Goal: Information Seeking & Learning: Learn about a topic

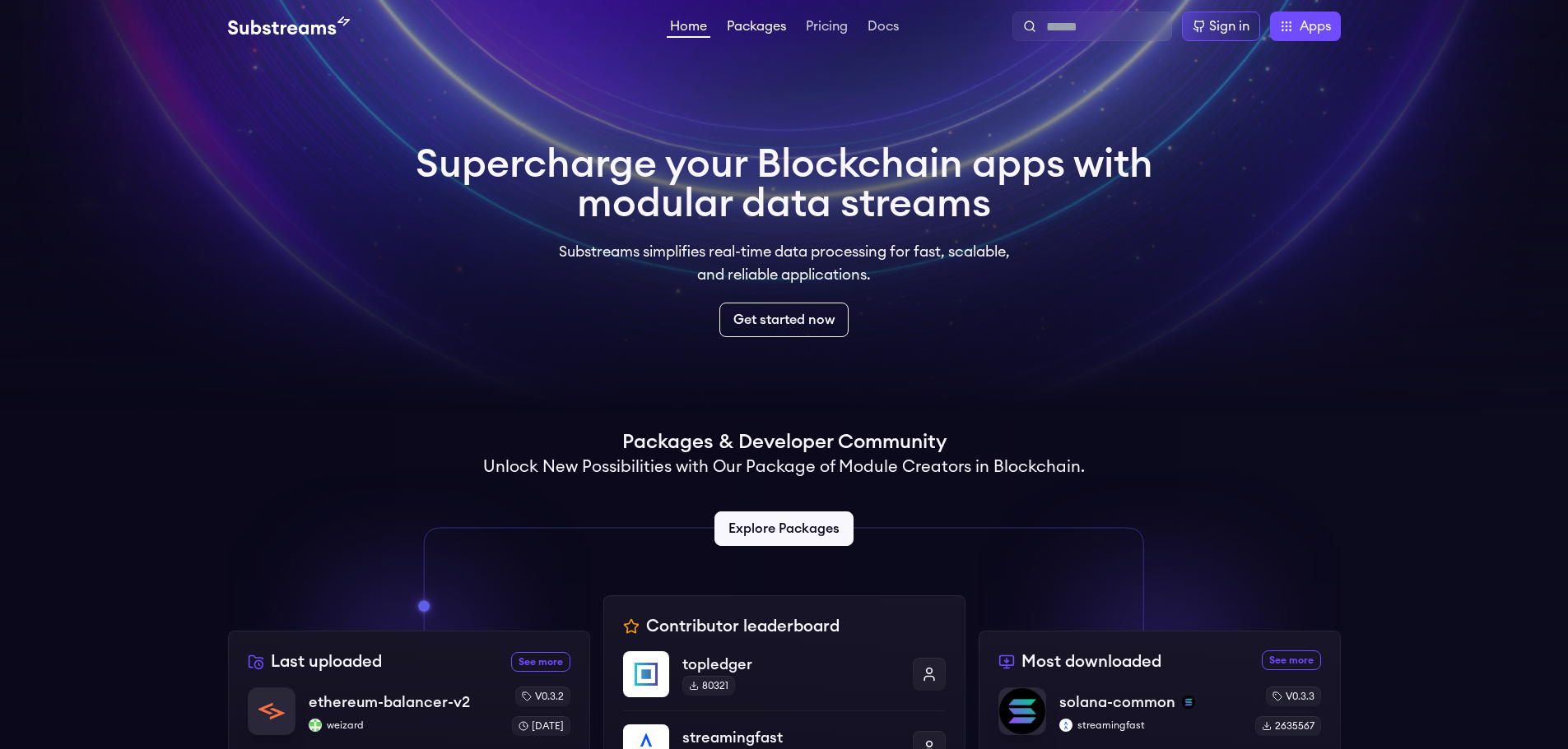
click at [743, 31] on link "Packages" at bounding box center [757, 27] width 66 height 16
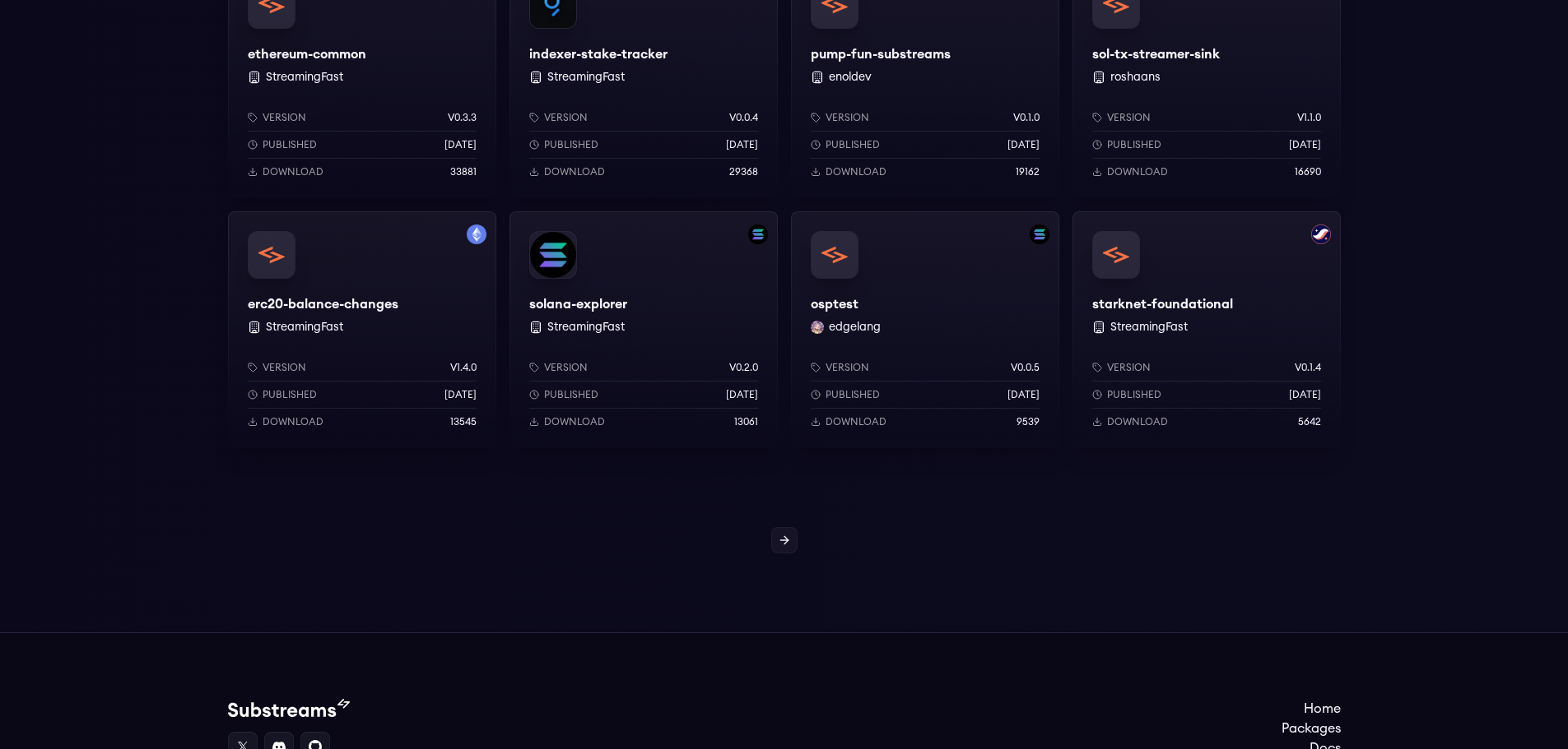
scroll to position [1399, 0]
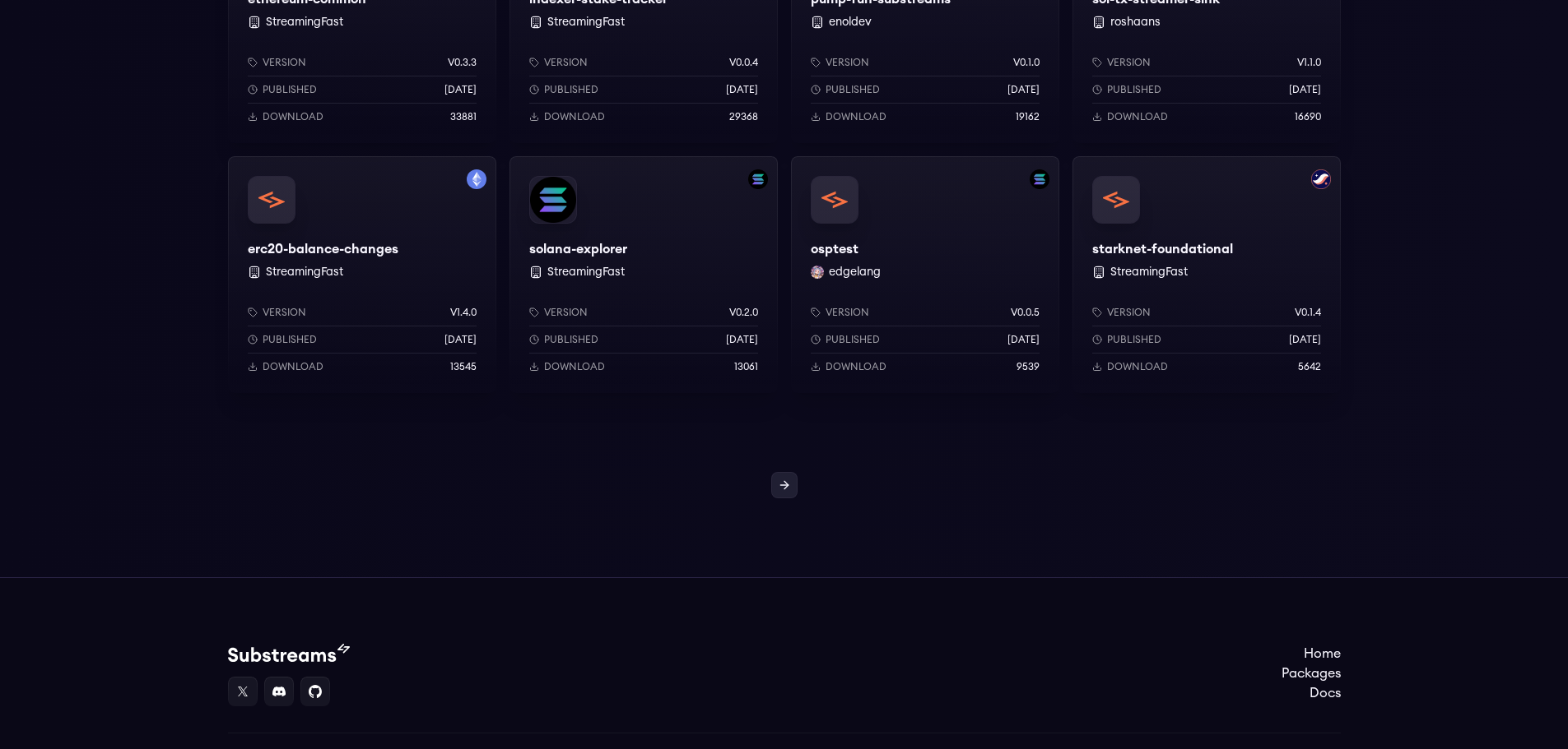
click at [792, 492] on link at bounding box center [784, 485] width 26 height 26
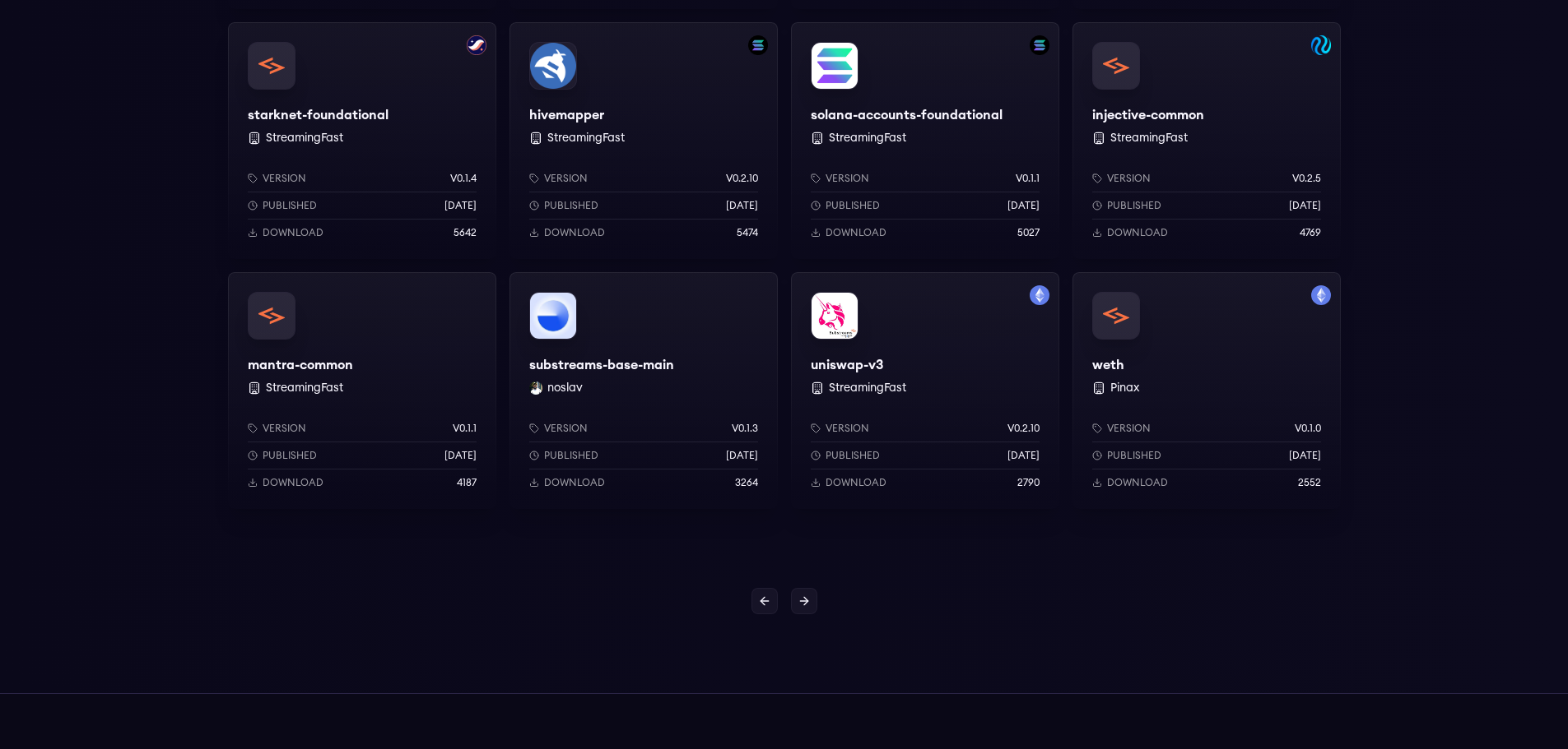
scroll to position [1268, 0]
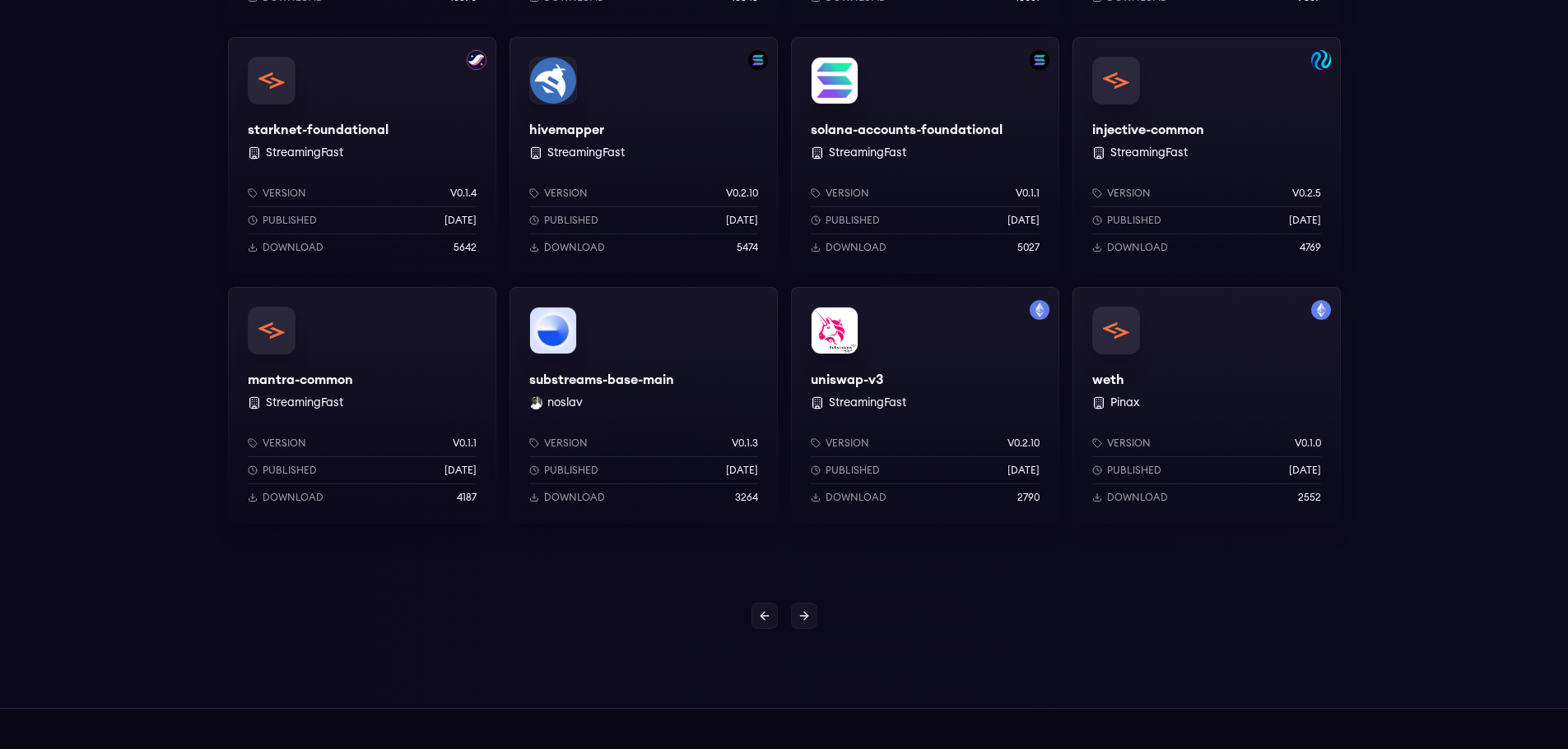
click at [946, 364] on div "uniswap-v3 StreamingFast Version v0.2.10 Published 1 years ago Download 2790" at bounding box center [925, 406] width 269 height 237
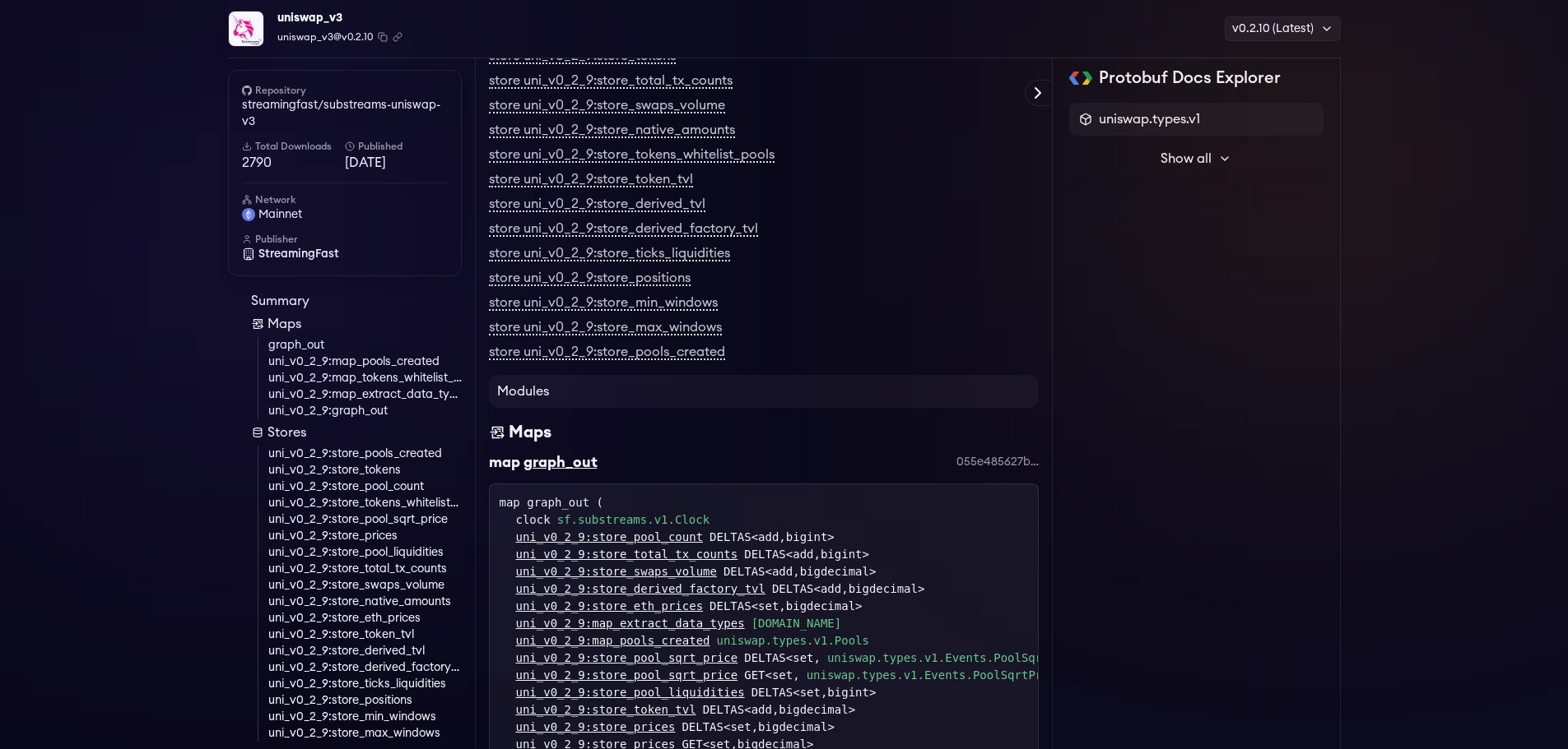
scroll to position [424, 0]
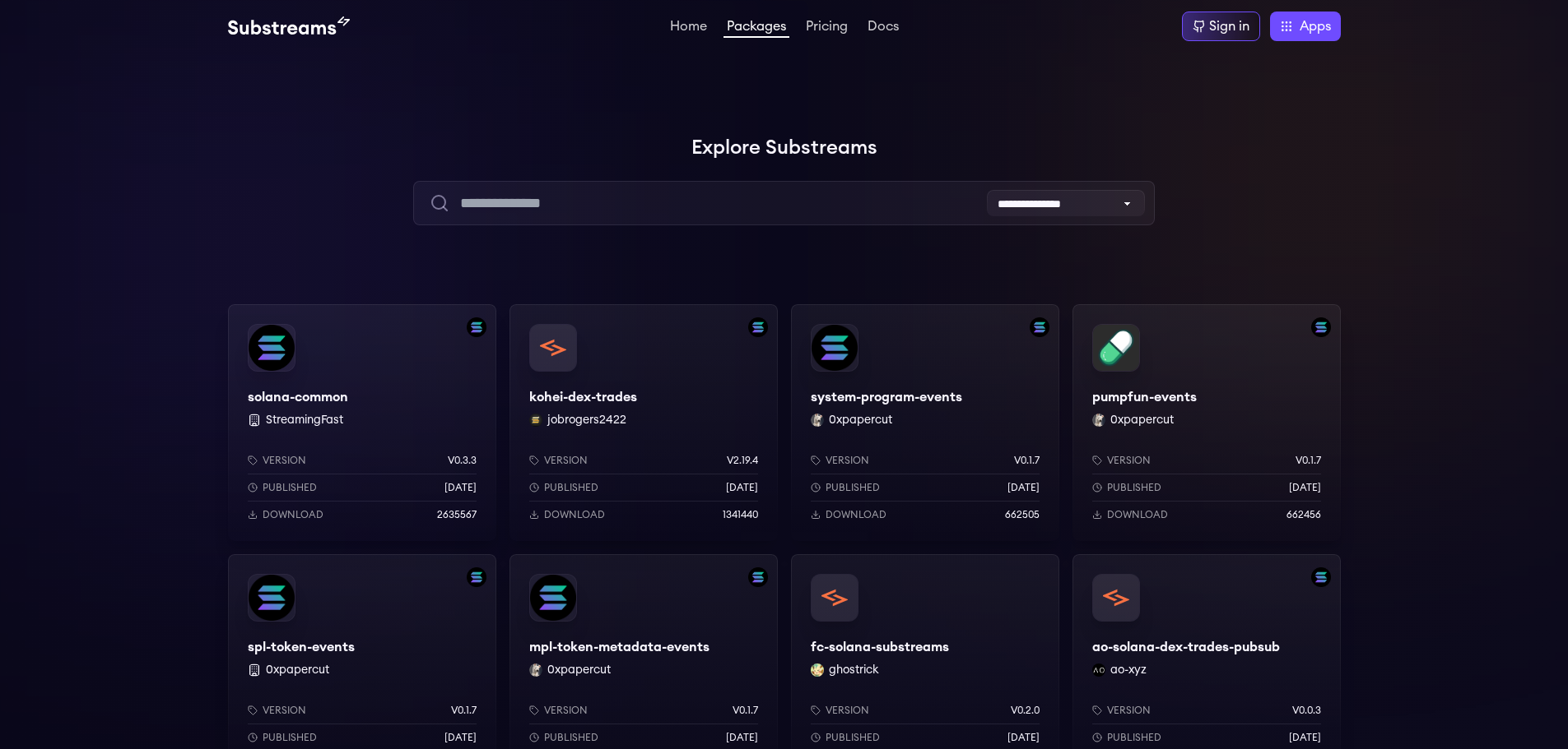
click at [272, 26] on img at bounding box center [289, 26] width 122 height 20
